Goal: Navigation & Orientation: Find specific page/section

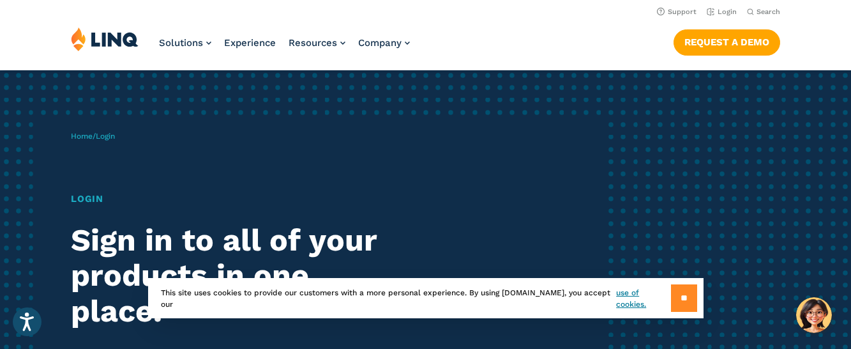
click at [680, 303] on input "**" at bounding box center [684, 297] width 26 height 27
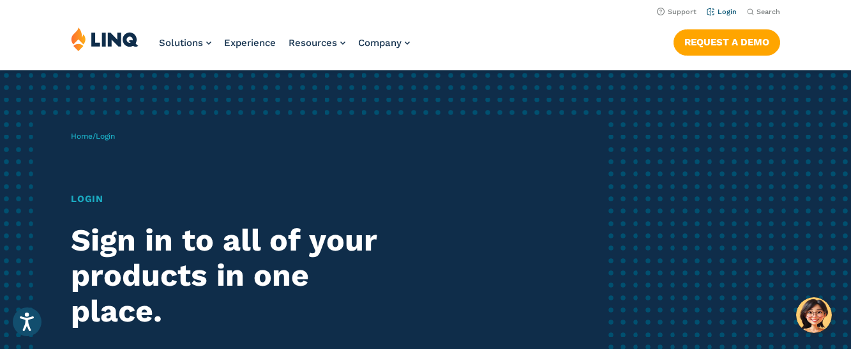
click at [731, 13] on link "Login" at bounding box center [722, 12] width 30 height 8
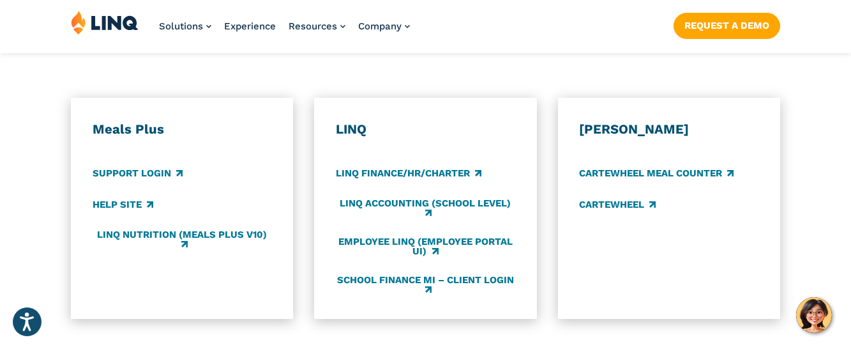
scroll to position [698, 0]
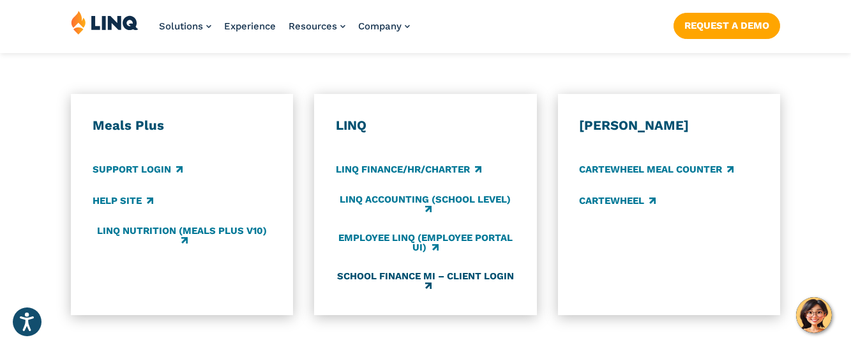
click at [447, 279] on link "School Finance MI – Client Login" at bounding box center [425, 280] width 179 height 21
click at [453, 175] on link "LINQ Finance/HR/Charter" at bounding box center [409, 169] width 146 height 14
click at [428, 241] on link "Employee LINQ (Employee Portal UI)" at bounding box center [425, 242] width 179 height 21
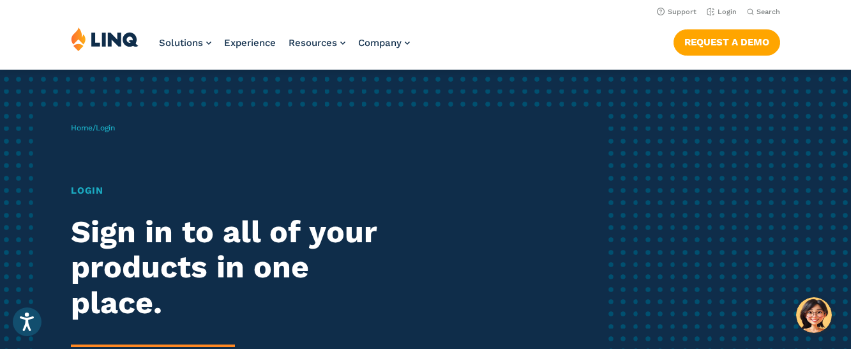
scroll to position [0, 0]
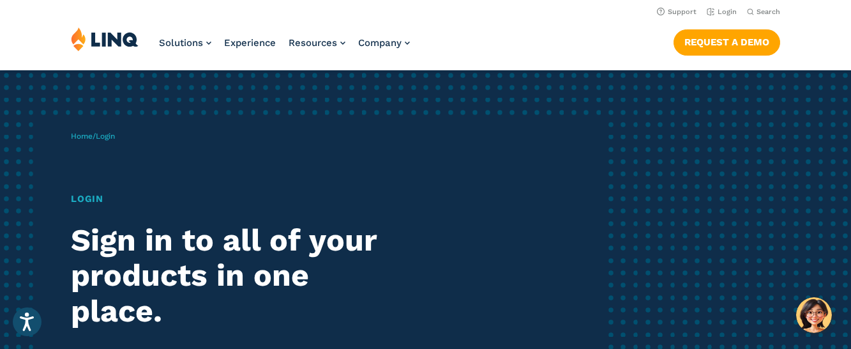
click at [84, 197] on h1 "Login" at bounding box center [235, 199] width 328 height 14
click at [83, 138] on link "Home" at bounding box center [82, 136] width 22 height 9
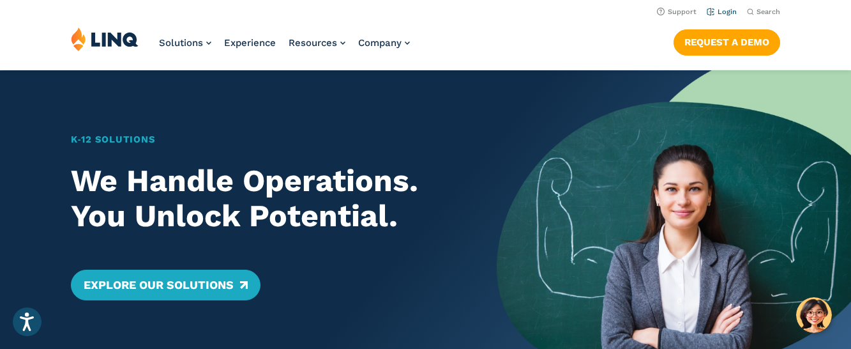
click at [724, 11] on link "Login" at bounding box center [722, 12] width 30 height 8
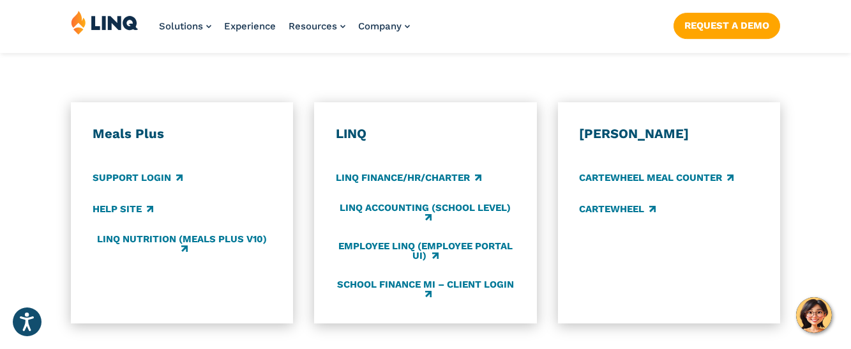
scroll to position [698, 0]
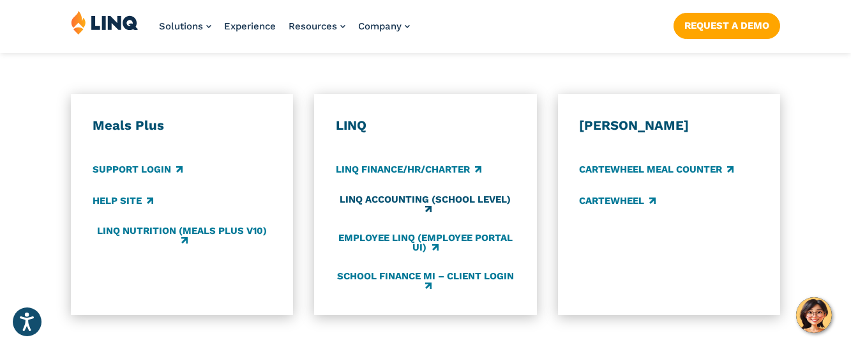
click at [412, 205] on link "LINQ Accounting (school level)" at bounding box center [425, 204] width 179 height 21
click at [440, 201] on link "LINQ Accounting (school level)" at bounding box center [425, 204] width 179 height 21
click at [442, 240] on link "Employee LINQ (Employee Portal UI)" at bounding box center [425, 242] width 179 height 21
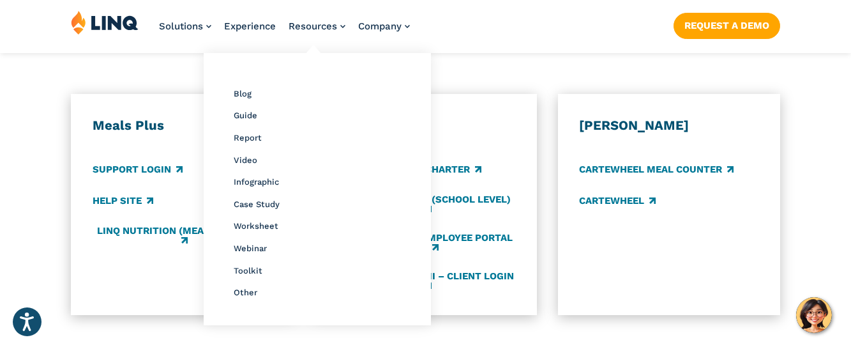
click at [257, 129] on div "Resource Library Blog Guide Report Video Infographic Case Study Worksheet Webin…" at bounding box center [317, 188] width 215 height 259
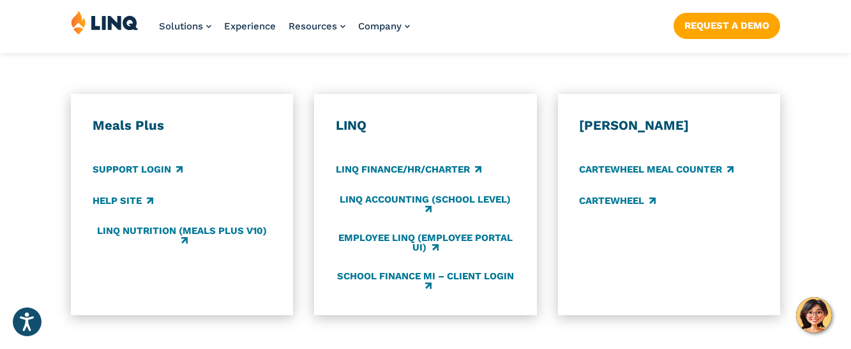
click at [263, 130] on h3 "Meals Plus" at bounding box center [182, 125] width 179 height 17
click at [225, 142] on div "Meals Plus Support Login Help Site LINQ Nutrition (Meals Plus v10)" at bounding box center [182, 204] width 179 height 175
